Goal: Navigation & Orientation: Find specific page/section

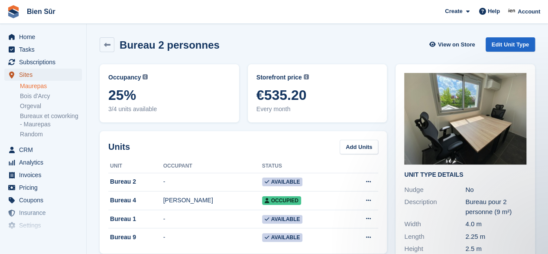
click at [31, 78] on span "Sites" at bounding box center [45, 75] width 52 height 12
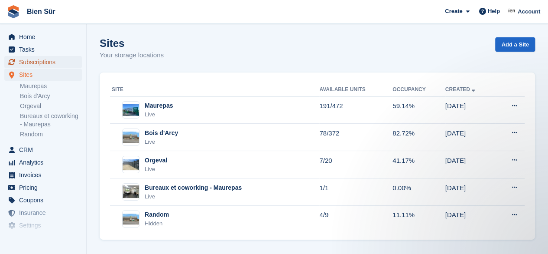
click at [43, 63] on span "Subscriptions" at bounding box center [45, 62] width 52 height 12
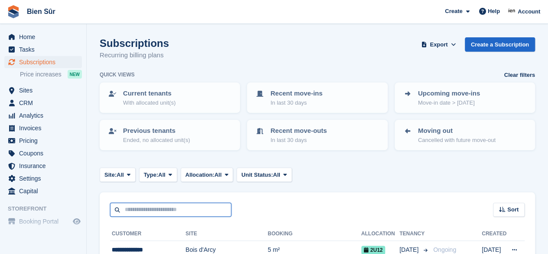
click at [127, 210] on input "text" at bounding box center [170, 209] width 121 height 14
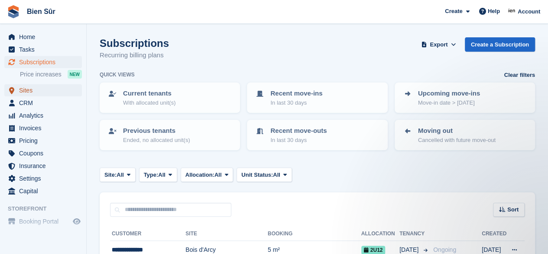
click at [37, 90] on span "Sites" at bounding box center [45, 90] width 52 height 12
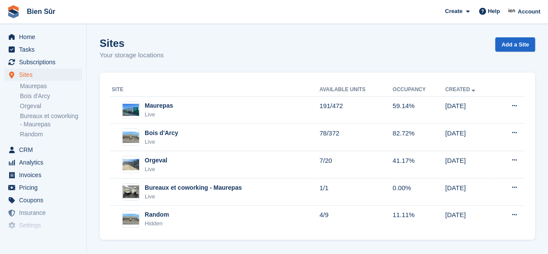
click at [191, 164] on div "Orgeval Live" at bounding box center [216, 165] width 208 height 18
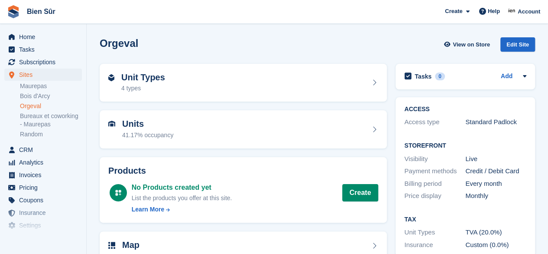
click at [192, 77] on div "Unit Types 4 types" at bounding box center [243, 82] width 270 height 21
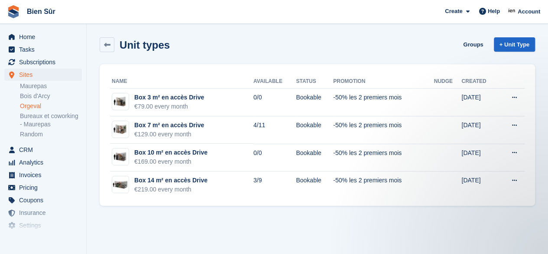
click at [110, 46] on icon at bounding box center [107, 45] width 7 height 7
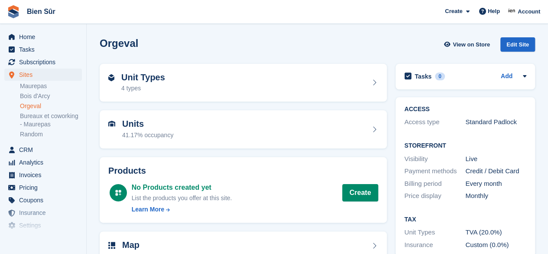
click at [164, 74] on div "Unit Types 4 types" at bounding box center [243, 82] width 270 height 21
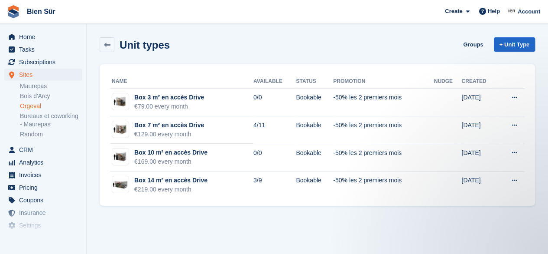
click at [42, 97] on link "Bois d'Arcy" at bounding box center [51, 96] width 62 height 8
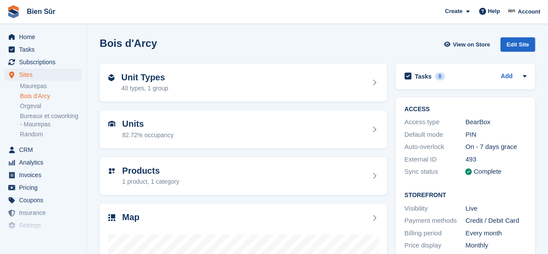
click at [37, 85] on link "Maurepas" at bounding box center [51, 86] width 62 height 8
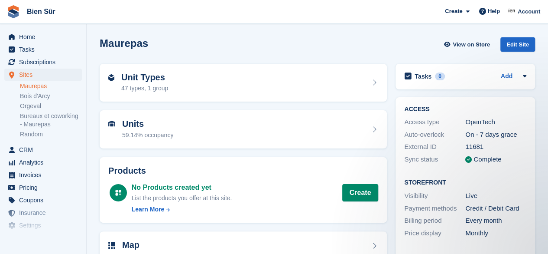
click at [301, 88] on div "Unit Types 47 types, 1 group" at bounding box center [243, 82] width 270 height 21
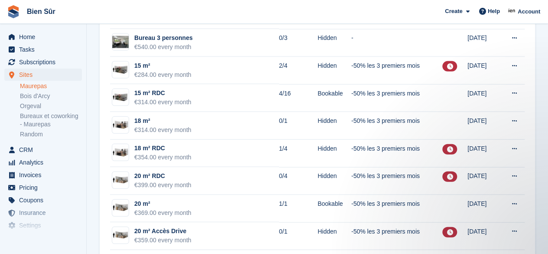
scroll to position [954, 0]
